Goal: Communication & Community: Share content

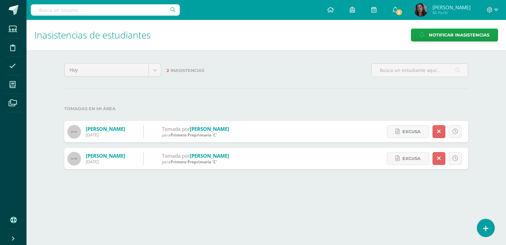
click at [10, 66] on icon at bounding box center [12, 66] width 7 height 7
click at [485, 231] on icon at bounding box center [486, 228] width 6 height 8
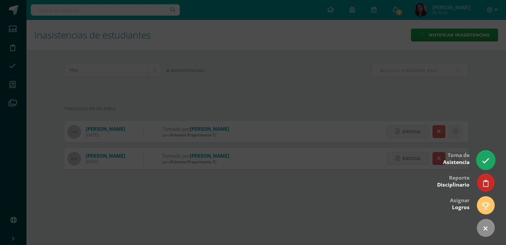
click at [481, 158] on link at bounding box center [485, 159] width 19 height 19
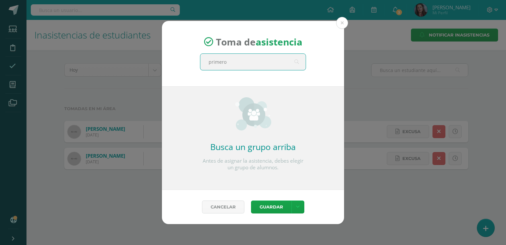
type input "primero"
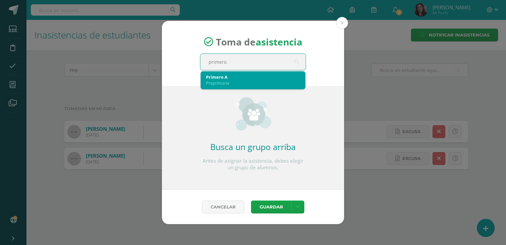
click at [274, 78] on div "Primero A" at bounding box center [253, 77] width 94 height 6
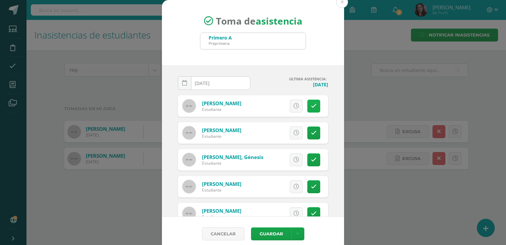
click at [309, 103] on link at bounding box center [313, 105] width 13 height 13
click at [311, 135] on icon at bounding box center [314, 133] width 6 height 6
click at [311, 184] on icon at bounding box center [314, 187] width 6 height 6
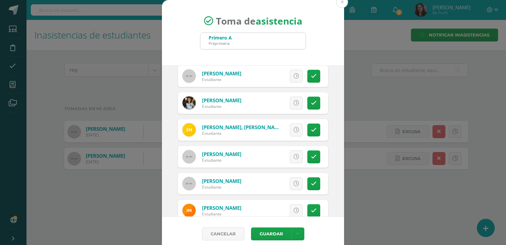
scroll to position [142, 0]
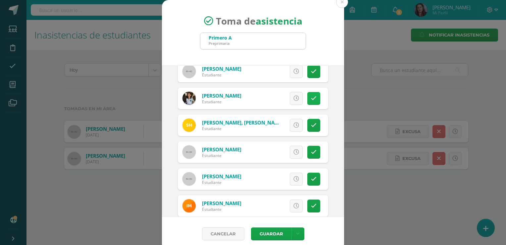
click at [311, 97] on icon at bounding box center [314, 98] width 6 height 6
click at [311, 126] on icon at bounding box center [314, 125] width 6 height 6
click at [311, 151] on icon at bounding box center [314, 152] width 6 height 6
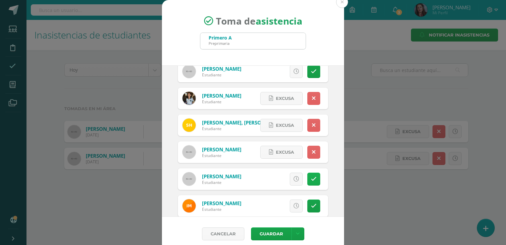
click at [311, 177] on icon at bounding box center [314, 179] width 6 height 6
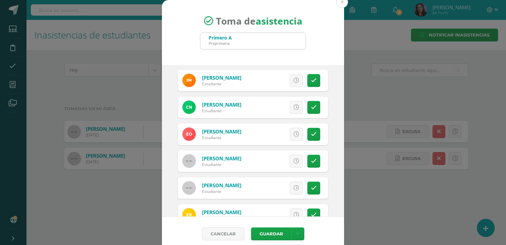
scroll to position [269, 0]
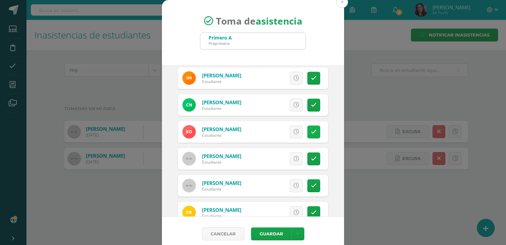
click at [311, 129] on icon at bounding box center [314, 132] width 6 height 6
click at [311, 159] on icon at bounding box center [314, 159] width 6 height 6
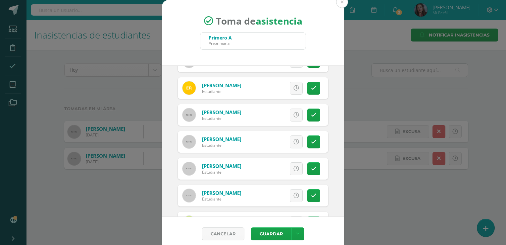
scroll to position [396, 0]
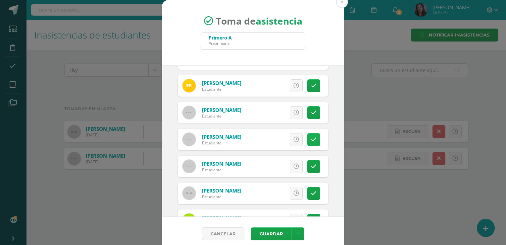
click at [311, 139] on icon at bounding box center [314, 140] width 6 height 6
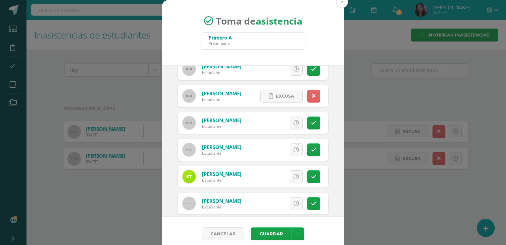
scroll to position [448, 0]
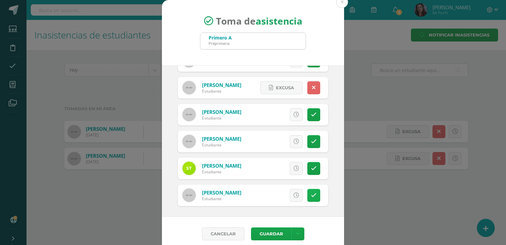
click at [307, 197] on link at bounding box center [313, 195] width 13 height 13
click at [275, 233] on button "Guardar" at bounding box center [271, 233] width 40 height 13
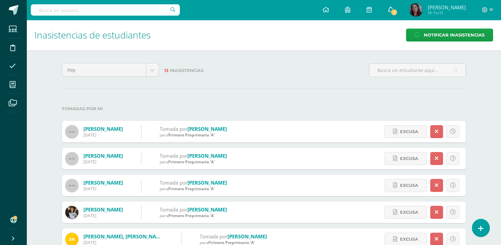
click at [398, 13] on span "3" at bounding box center [394, 12] width 7 height 7
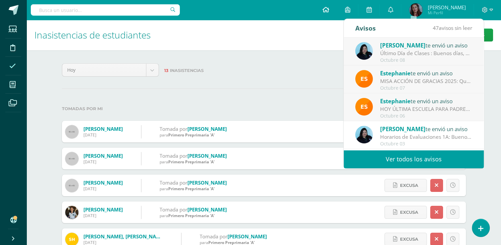
click at [329, 9] on icon at bounding box center [325, 10] width 7 height 6
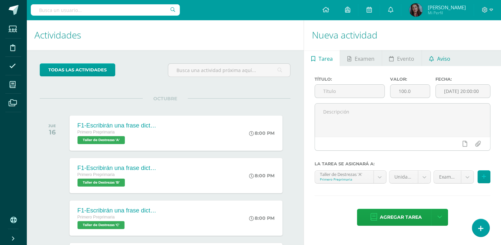
click at [450, 55] on link "Aviso" at bounding box center [439, 58] width 35 height 16
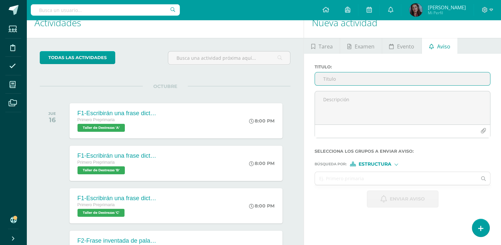
scroll to position [12, 0]
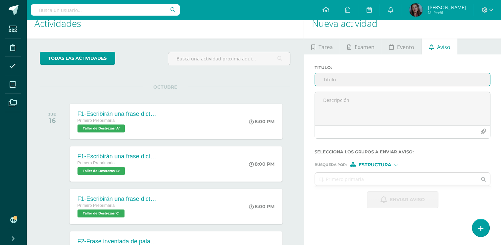
click at [412, 78] on input "Titulo :" at bounding box center [402, 79] width 175 height 13
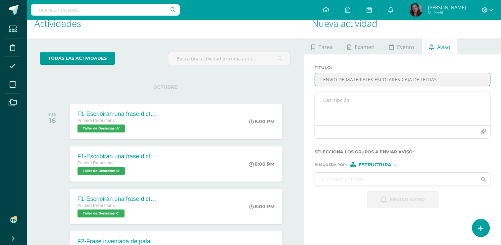
type input "ENVIO DE MATERIALES ESCOLARES-CAJA DE LETRAS"
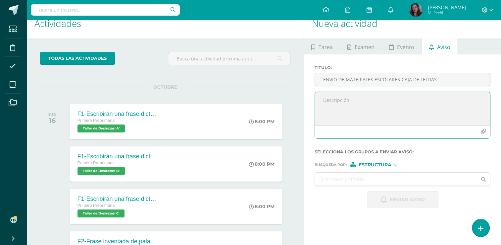
click at [372, 101] on textarea at bounding box center [402, 108] width 175 height 33
paste textarea "Estimados padres de familia: Reciban un cordial saludo. Les informamos que, a p…"
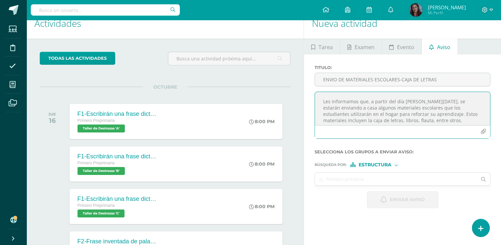
scroll to position [26, 0]
drag, startPoint x: 397, startPoint y: 112, endPoint x: 397, endPoint y: 107, distance: 5.3
click at [397, 107] on textarea "Estimados padres de familia: Reciban un cordial saludo. Les informamos que, a p…" at bounding box center [402, 108] width 175 height 33
drag, startPoint x: 455, startPoint y: 115, endPoint x: 451, endPoint y: 109, distance: 7.2
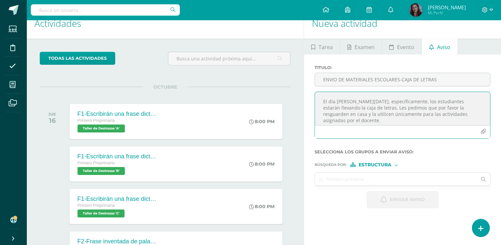
click at [451, 109] on textarea "Estimados padres de familia: Reciban un cordial saludo. Les informamos que, a p…" at bounding box center [402, 108] width 175 height 33
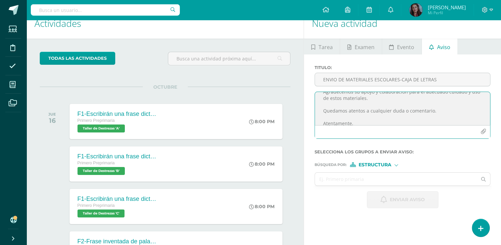
scroll to position [85, 0]
click at [439, 118] on textarea "Estimados padres de familia: Reciban un cordial saludo. Les informamos que, a p…" at bounding box center [402, 108] width 175 height 33
type textarea "Estimados padres de familia: Reciban un cordial saludo. Les informamos que, a p…"
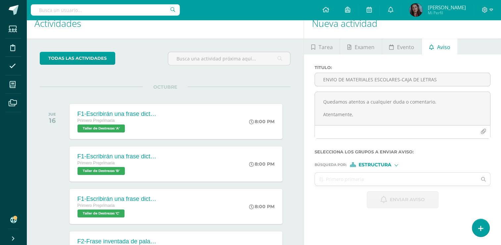
click at [454, 154] on form "Titulo : ENVIO DE MATERIALES ESCOLARES-CAJA DE LETRAS Estimados padres de famil…" at bounding box center [403, 136] width 176 height 143
click at [394, 166] on div "Estructura" at bounding box center [375, 164] width 50 height 5
click at [416, 163] on label "Búsqueda por : Estructura Estructura Persona" at bounding box center [403, 164] width 176 height 5
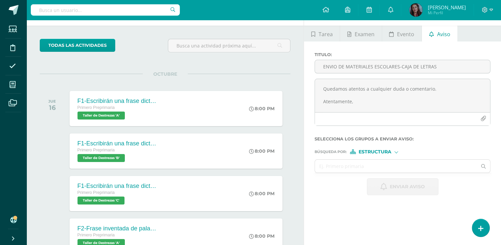
scroll to position [22, 0]
